Goal: Task Accomplishment & Management: Manage account settings

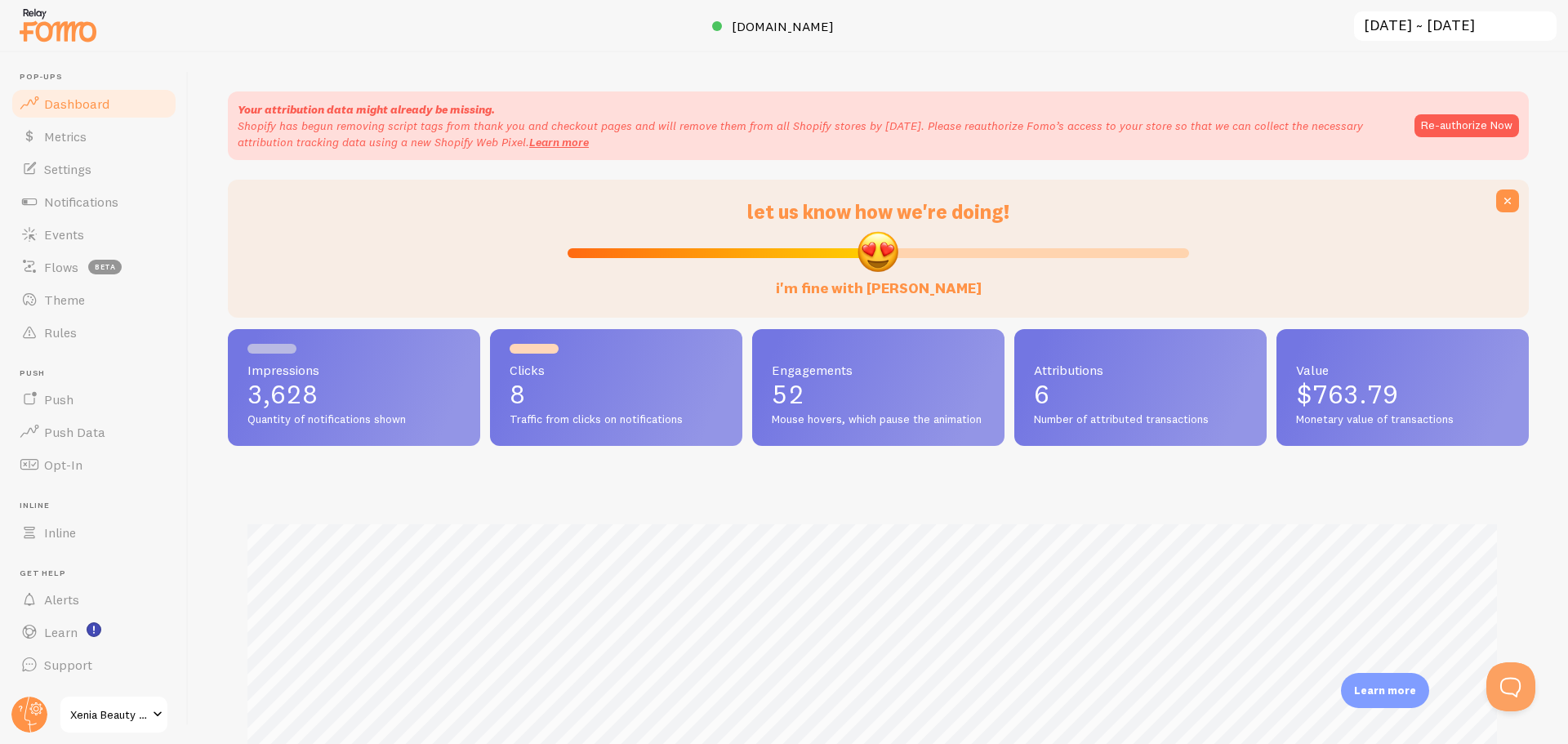
click at [87, 203] on span "Notifications" at bounding box center [81, 201] width 75 height 16
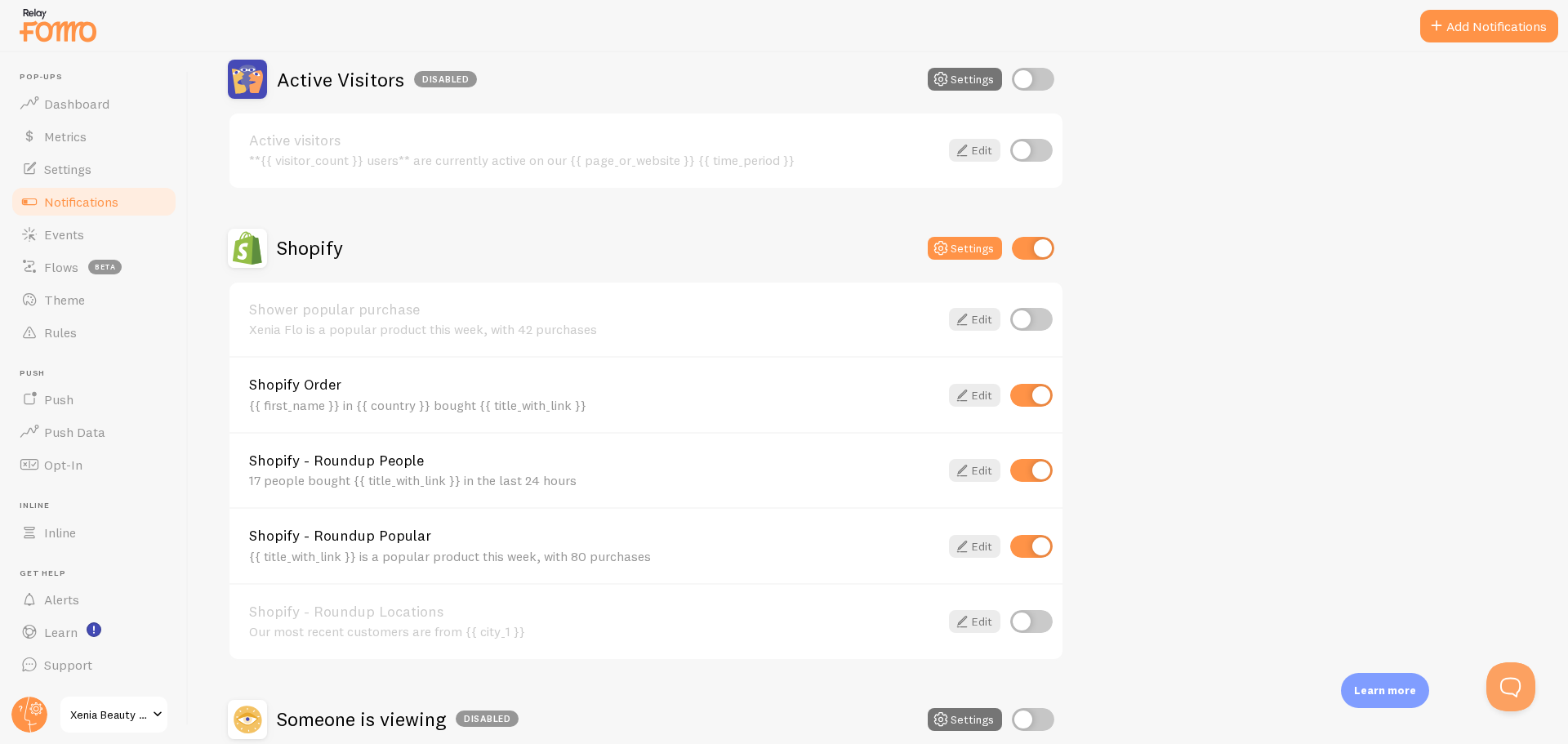
scroll to position [545, 0]
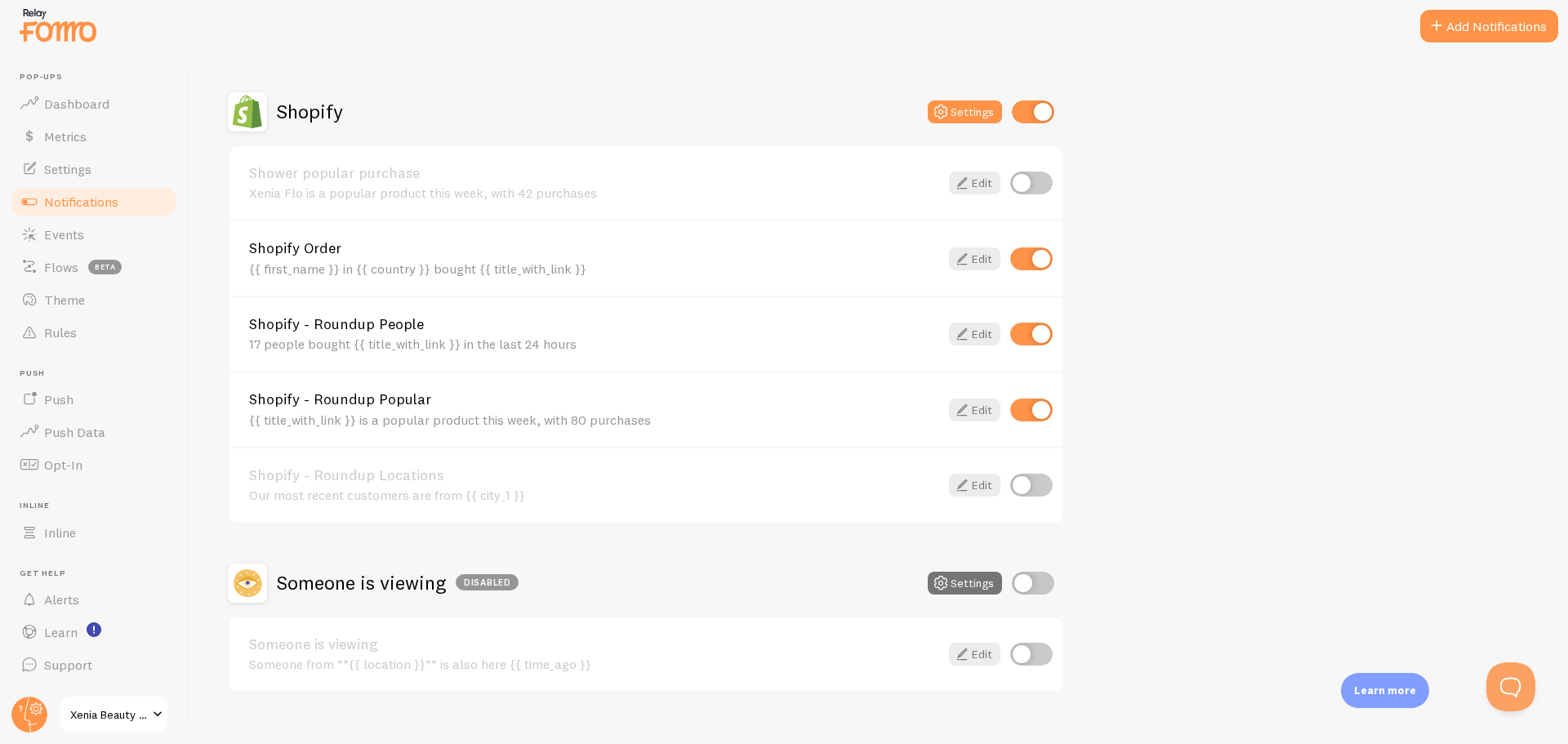
click at [1040, 338] on input "checkbox" at bounding box center [1032, 333] width 43 height 23
checkbox input "false"
click at [1037, 410] on input "checkbox" at bounding box center [1032, 410] width 43 height 23
checkbox input "false"
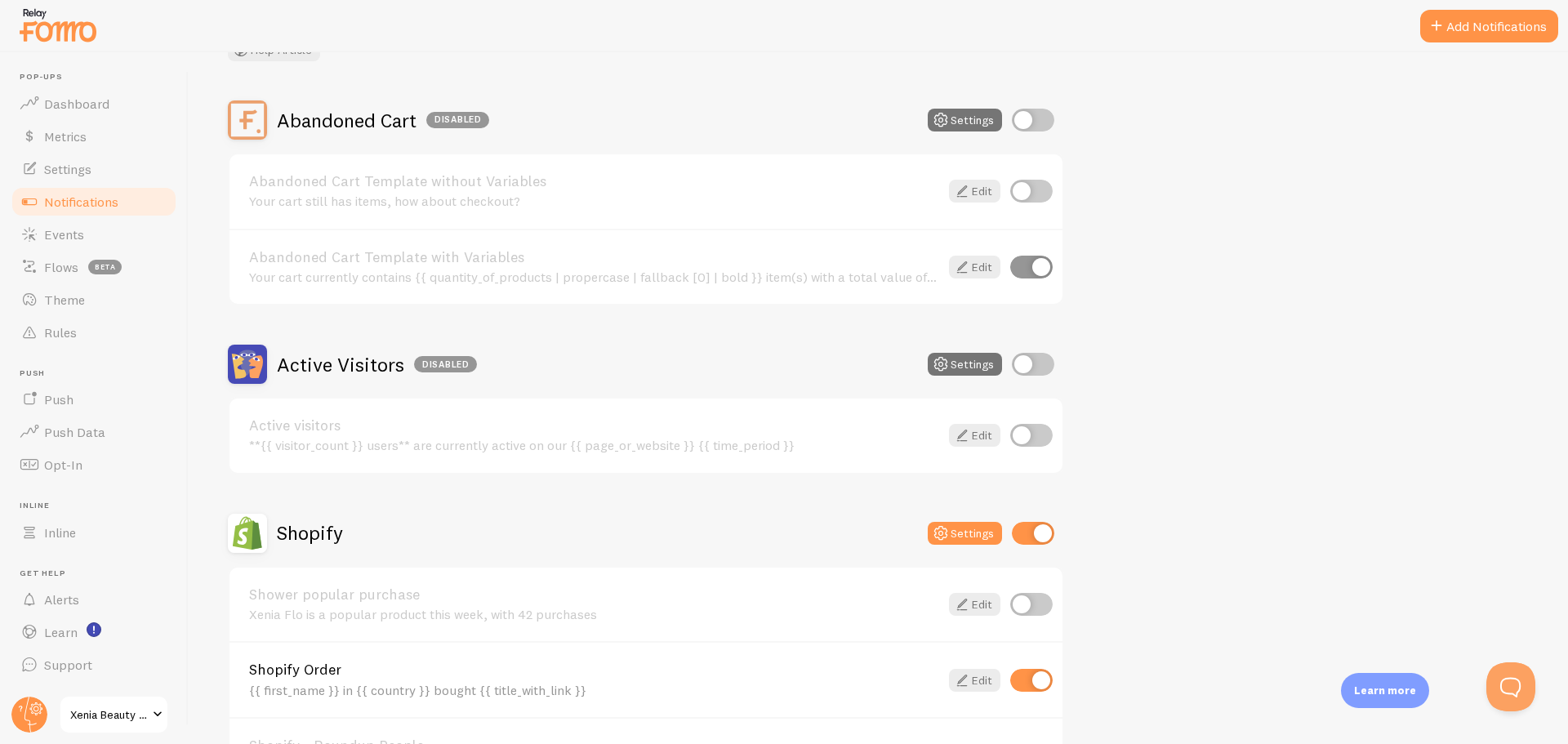
scroll to position [0, 0]
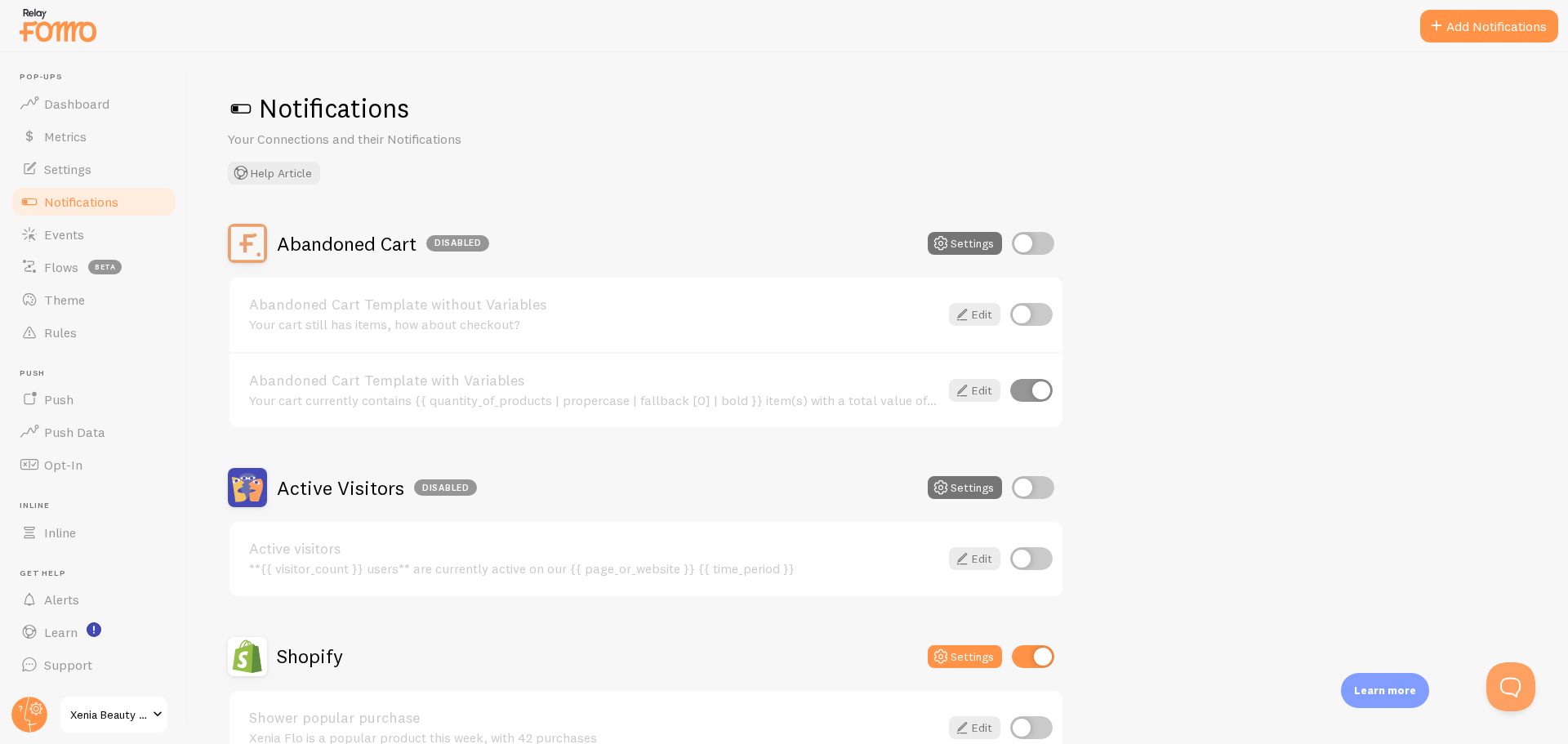
click at [1202, 391] on div "Abandoned Cart Disabled Settings Abandoned Cart Template without Variables Your…" at bounding box center [878, 731] width 1301 height 1014
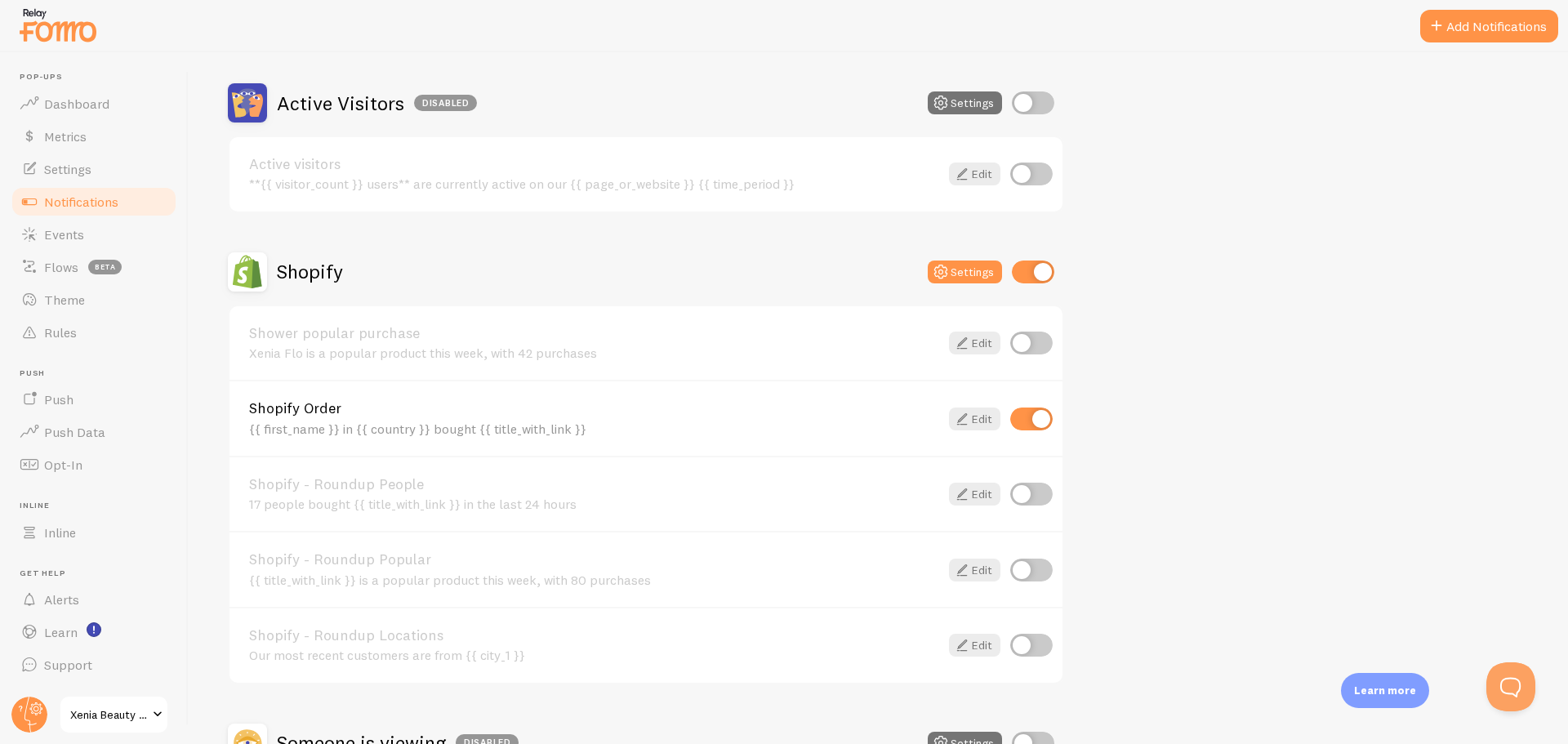
scroll to position [435, 0]
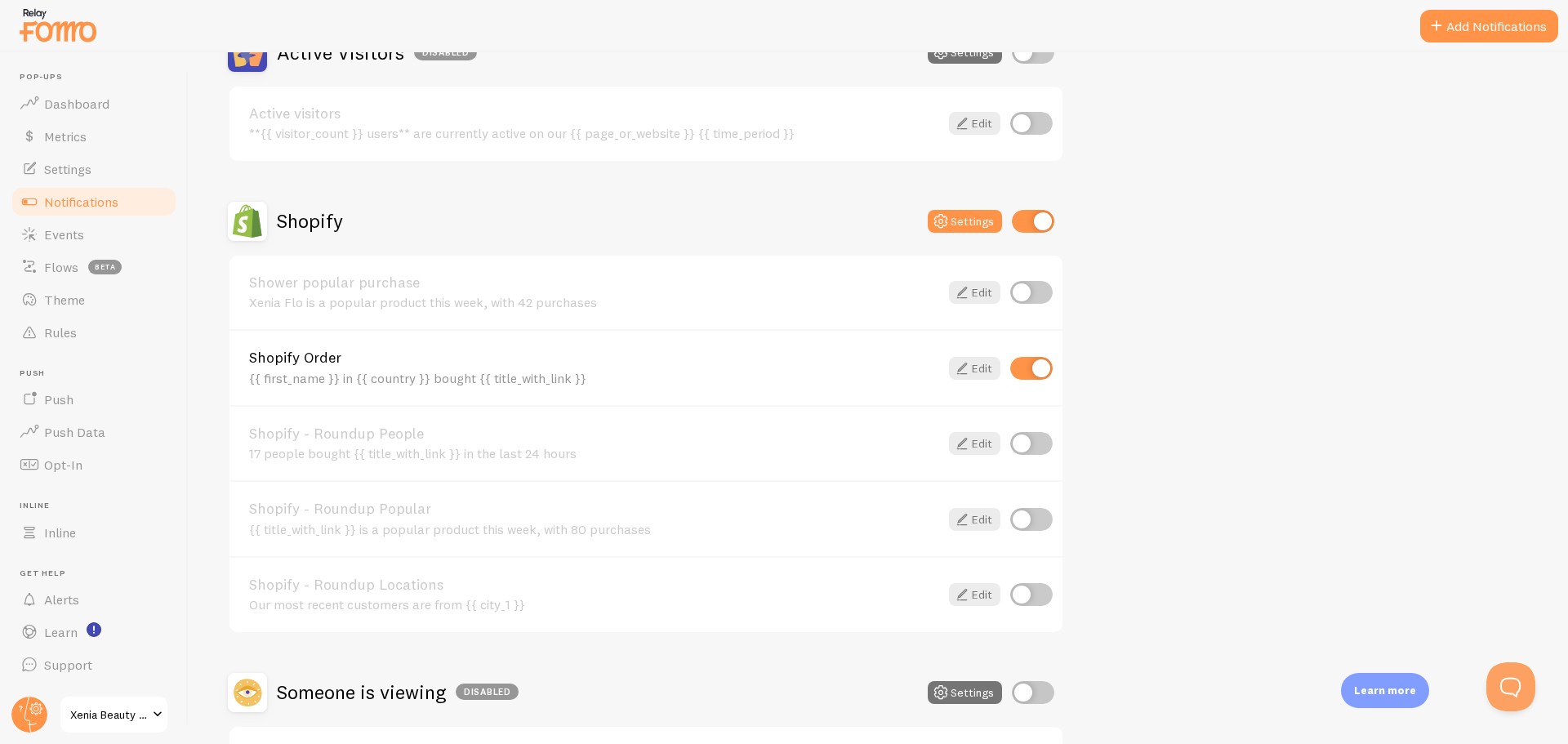
click at [88, 200] on span "Notifications" at bounding box center [81, 201] width 75 height 16
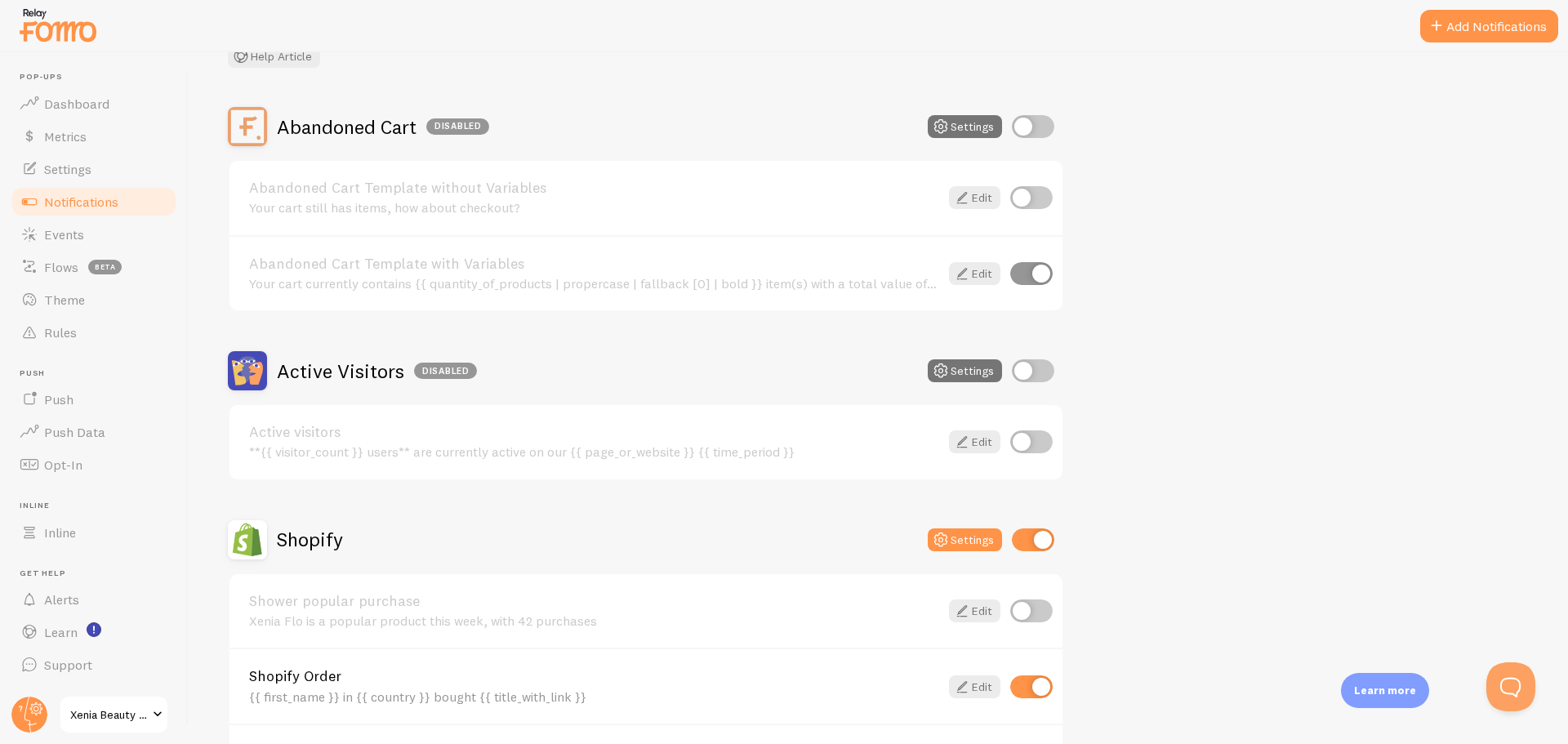
scroll to position [0, 0]
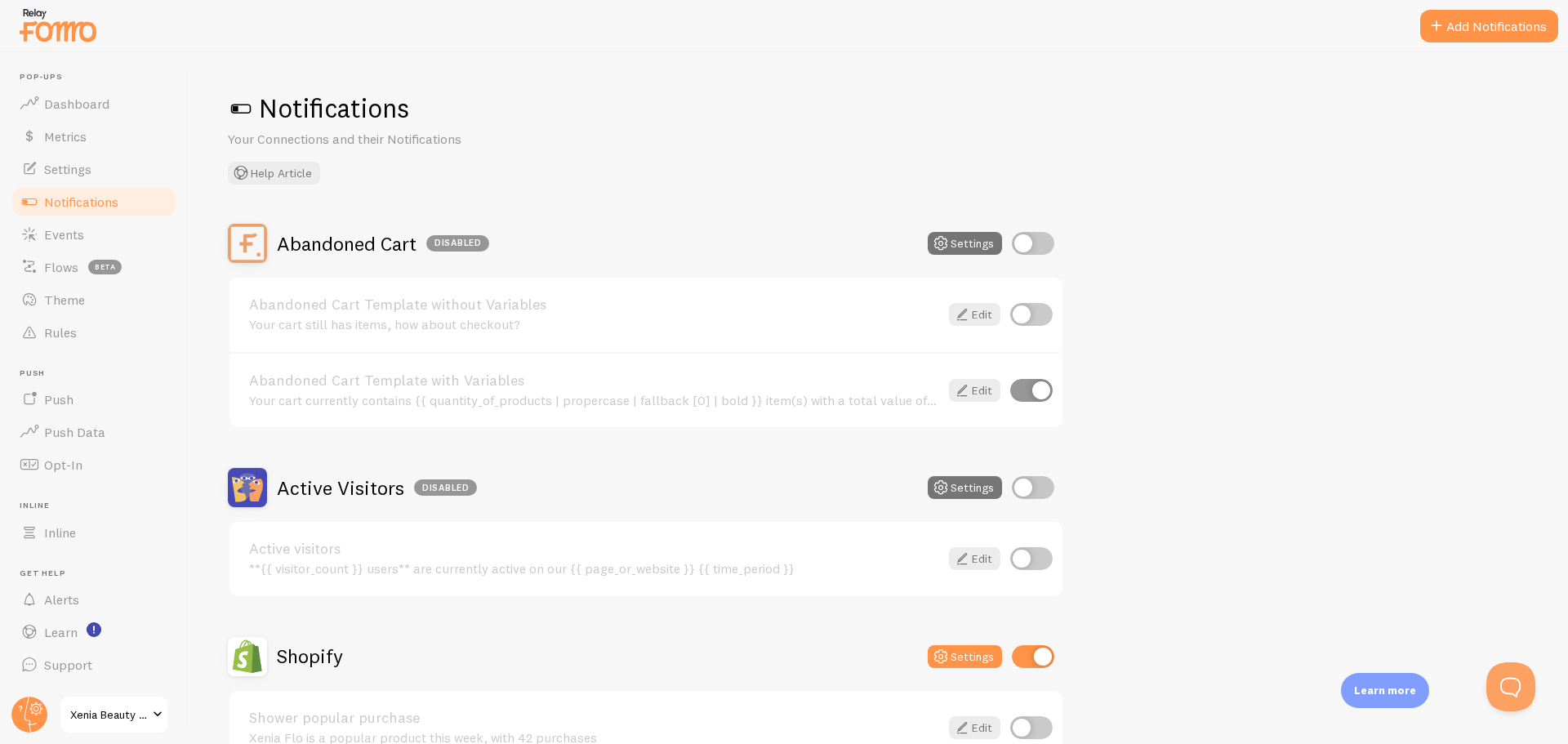
click at [73, 171] on span "Settings" at bounding box center [68, 168] width 48 height 16
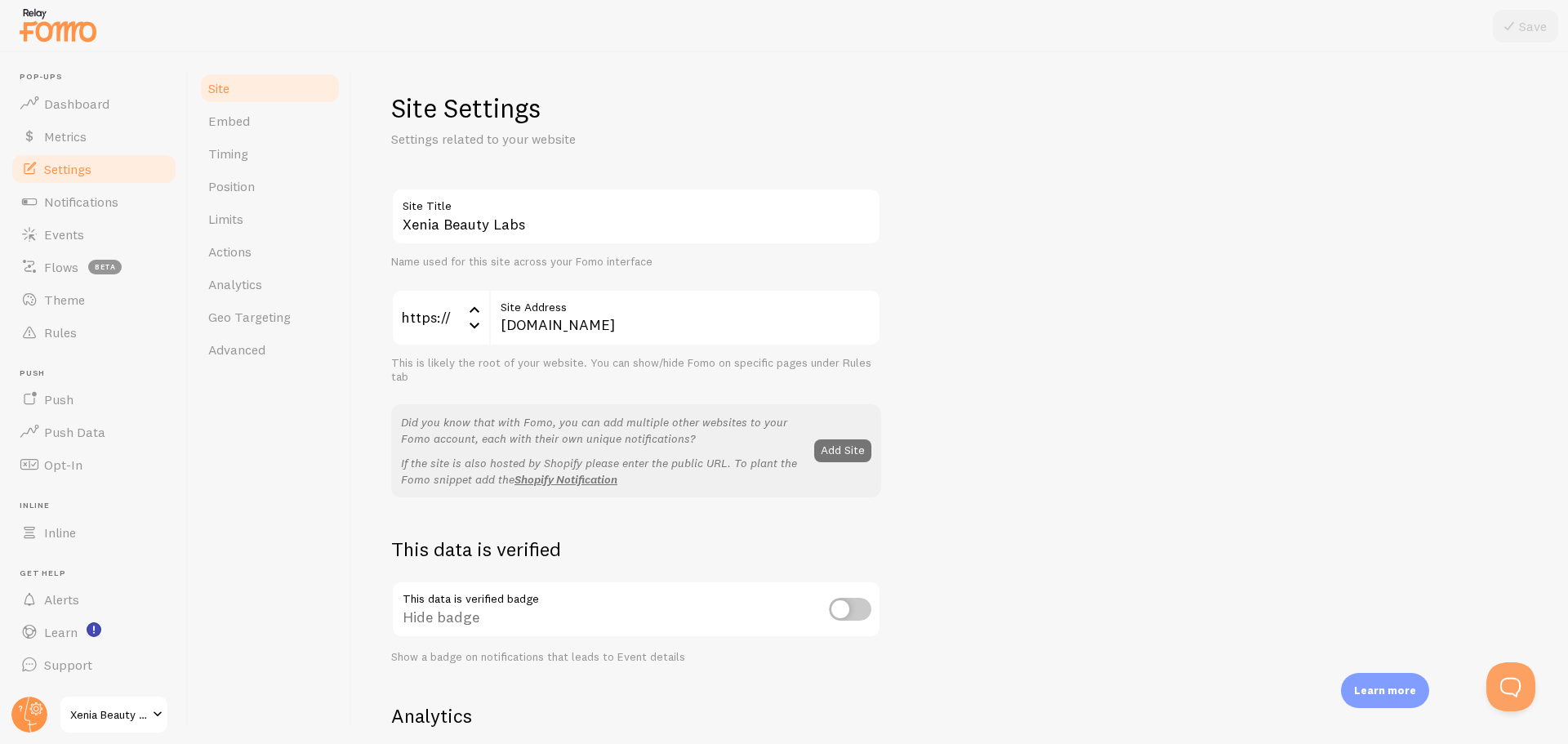
click at [85, 208] on span "Notifications" at bounding box center [81, 201] width 75 height 16
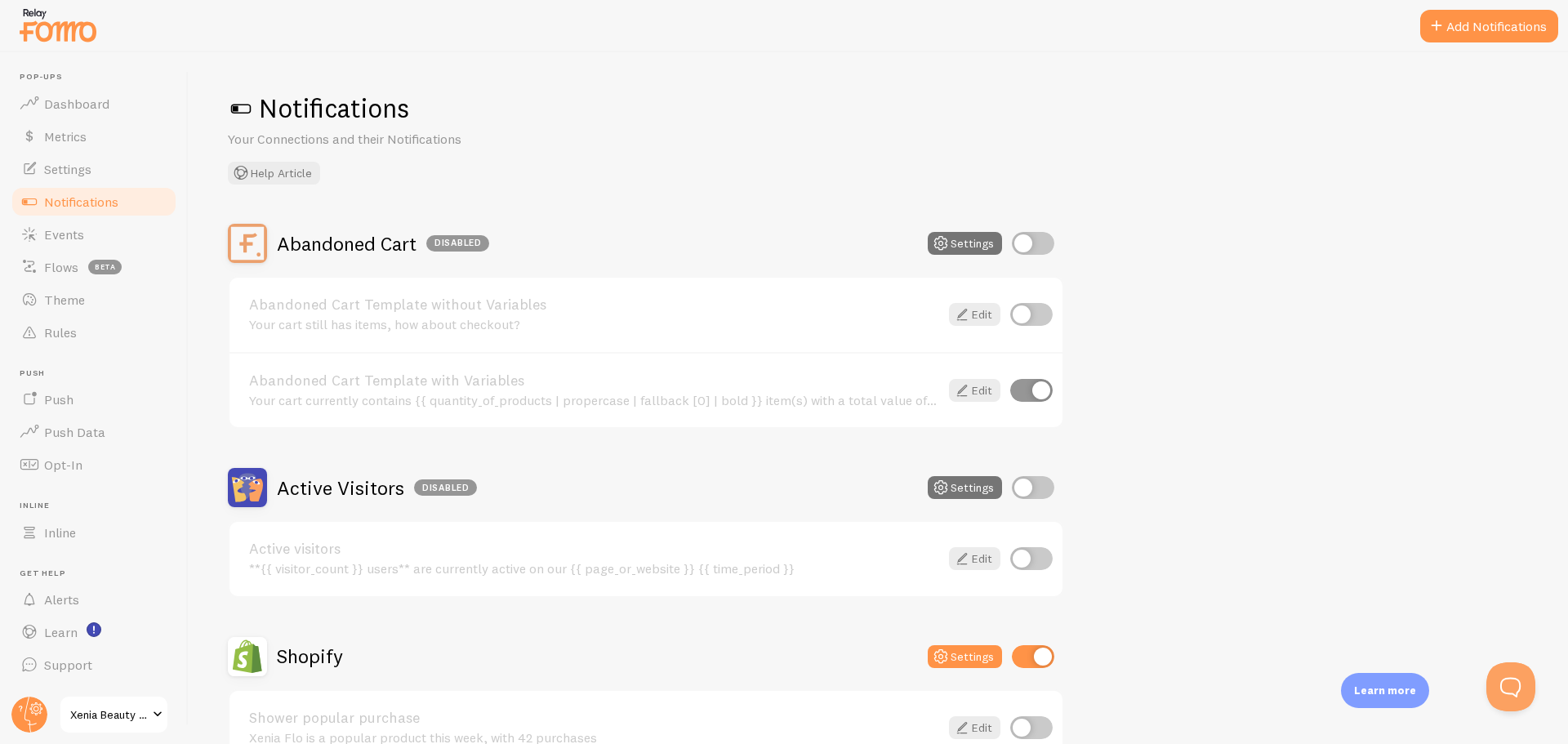
click at [74, 173] on span "Settings" at bounding box center [68, 168] width 48 height 16
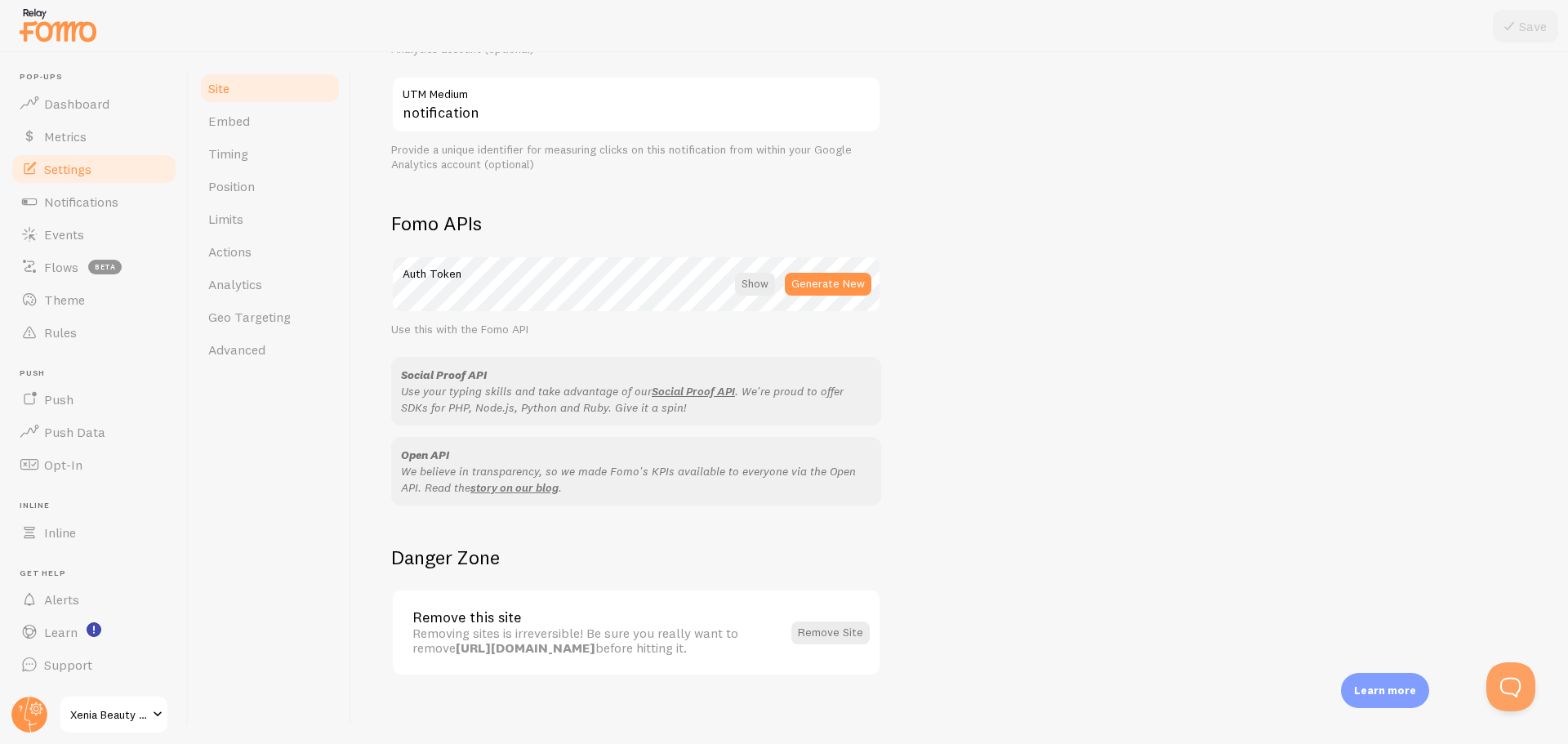
scroll to position [798, 0]
